Goal: Register for event/course

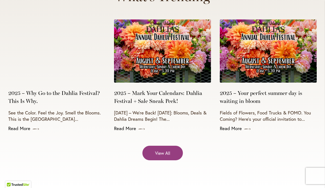
scroll to position [2189, 0]
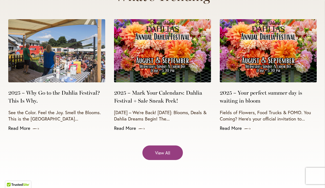
click at [168, 150] on span "View All" at bounding box center [162, 153] width 15 height 6
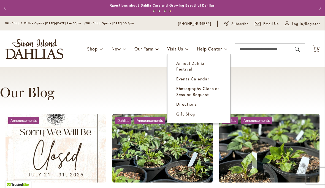
click at [204, 64] on span "Annual Dahlia Festival" at bounding box center [190, 66] width 28 height 11
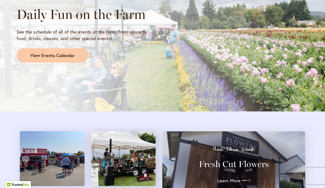
scroll to position [503, 0]
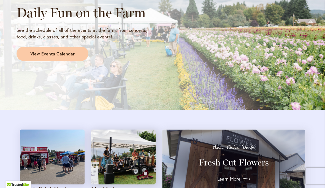
click at [75, 51] on link "View Events Calendar" at bounding box center [53, 54] width 72 height 14
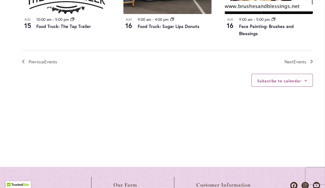
scroll to position [673, 0]
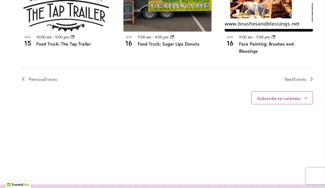
click at [309, 76] on link "Next Events" at bounding box center [298, 79] width 28 height 7
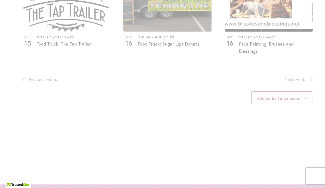
scroll to position [251, 0]
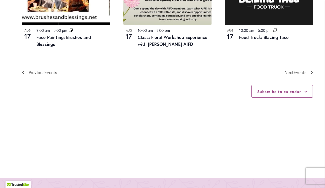
click at [303, 70] on span "Events" at bounding box center [299, 73] width 13 height 6
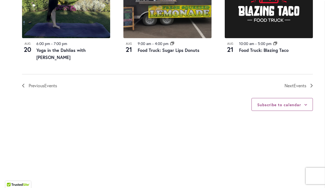
scroll to position [676, 0]
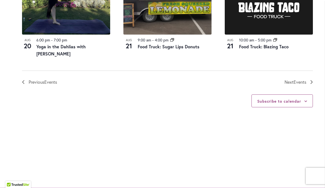
click at [306, 79] on link "Next Events" at bounding box center [298, 82] width 28 height 7
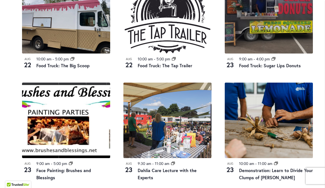
scroll to position [554, 0]
